Goal: Information Seeking & Learning: Understand process/instructions

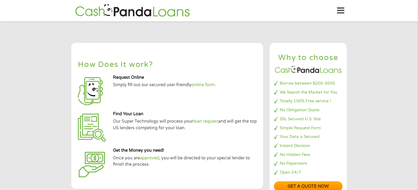
click at [345, 12] on header "Home Get Loan Offer How it works FAQs Blog Cash Loans Quick Loans Online Loans …" at bounding box center [209, 10] width 418 height 21
click at [339, 11] on icon at bounding box center [340, 10] width 7 height 13
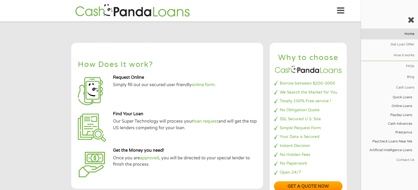
click at [412, 35] on link "Home" at bounding box center [389, 34] width 57 height 11
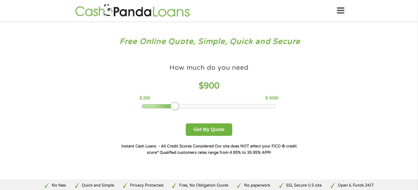
drag, startPoint x: 175, startPoint y: 104, endPoint x: 360, endPoint y: 109, distance: 184.7
click at [360, 109] on div "Free Online Quote, Simple, Quick and Secure How much do you need? $300 $500 $75…" at bounding box center [209, 100] width 418 height 158
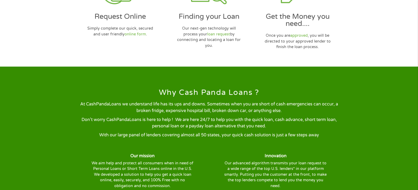
scroll to position [476, 0]
